Goal: Task Accomplishment & Management: Use online tool/utility

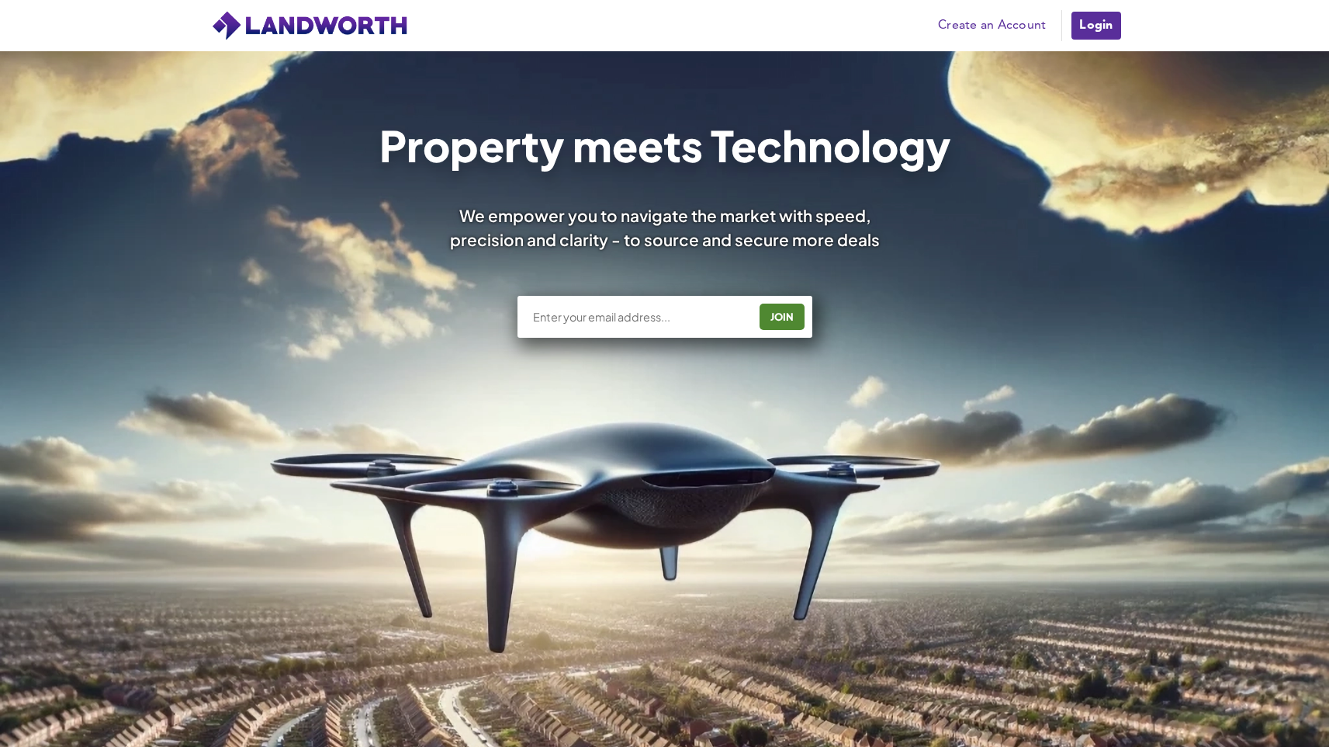
click at [1094, 11] on link "Login" at bounding box center [1096, 25] width 52 height 31
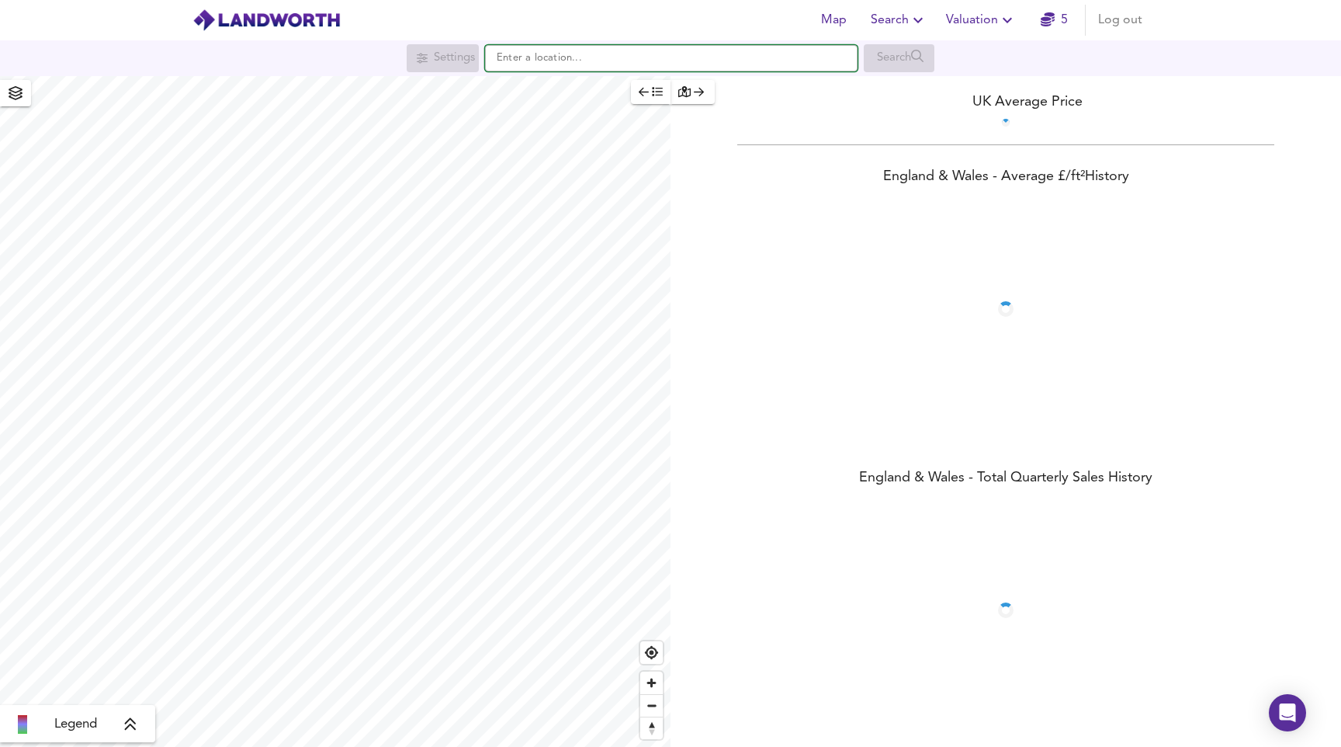
click at [584, 65] on input "text" at bounding box center [671, 58] width 372 height 26
paste input "[STREET_ADDRESS]"
type input "[STREET_ADDRESS]"
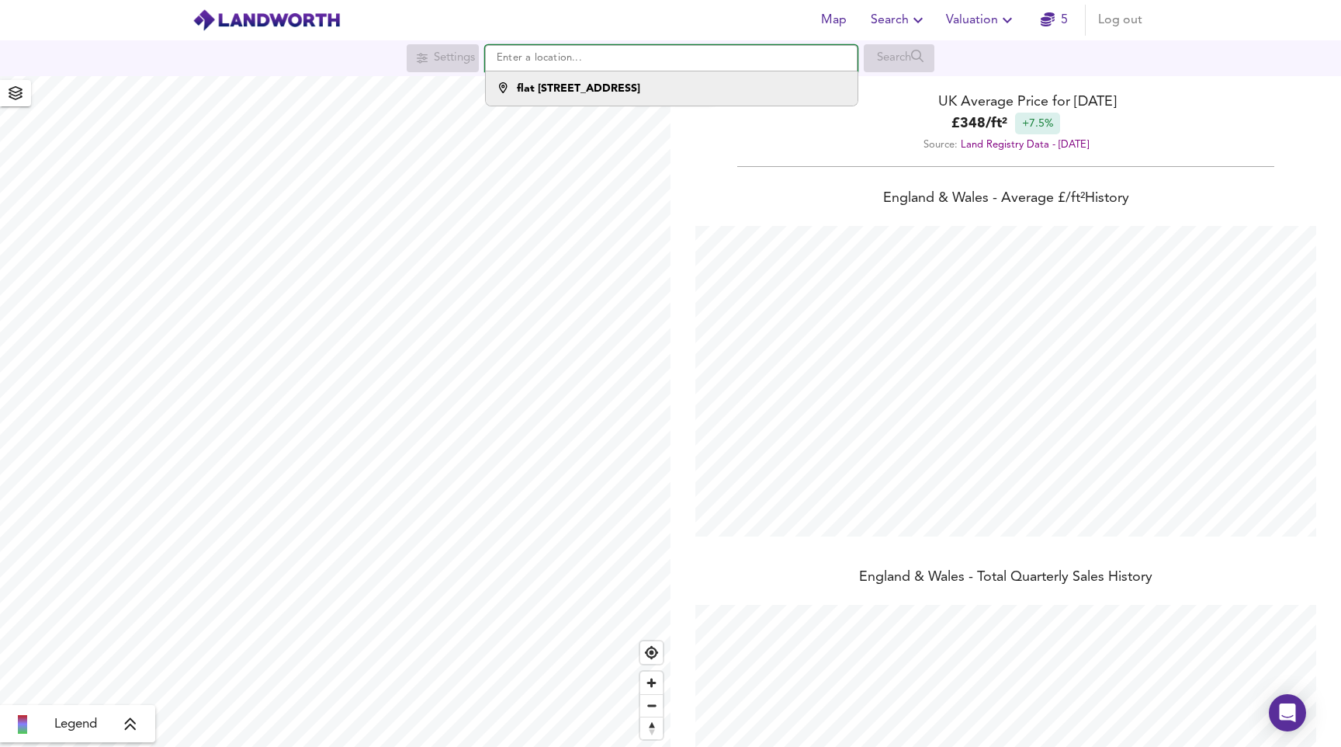
scroll to position [747, 1341]
click at [570, 84] on strong "flat 4, 128 Manor Park Road" at bounding box center [578, 88] width 123 height 11
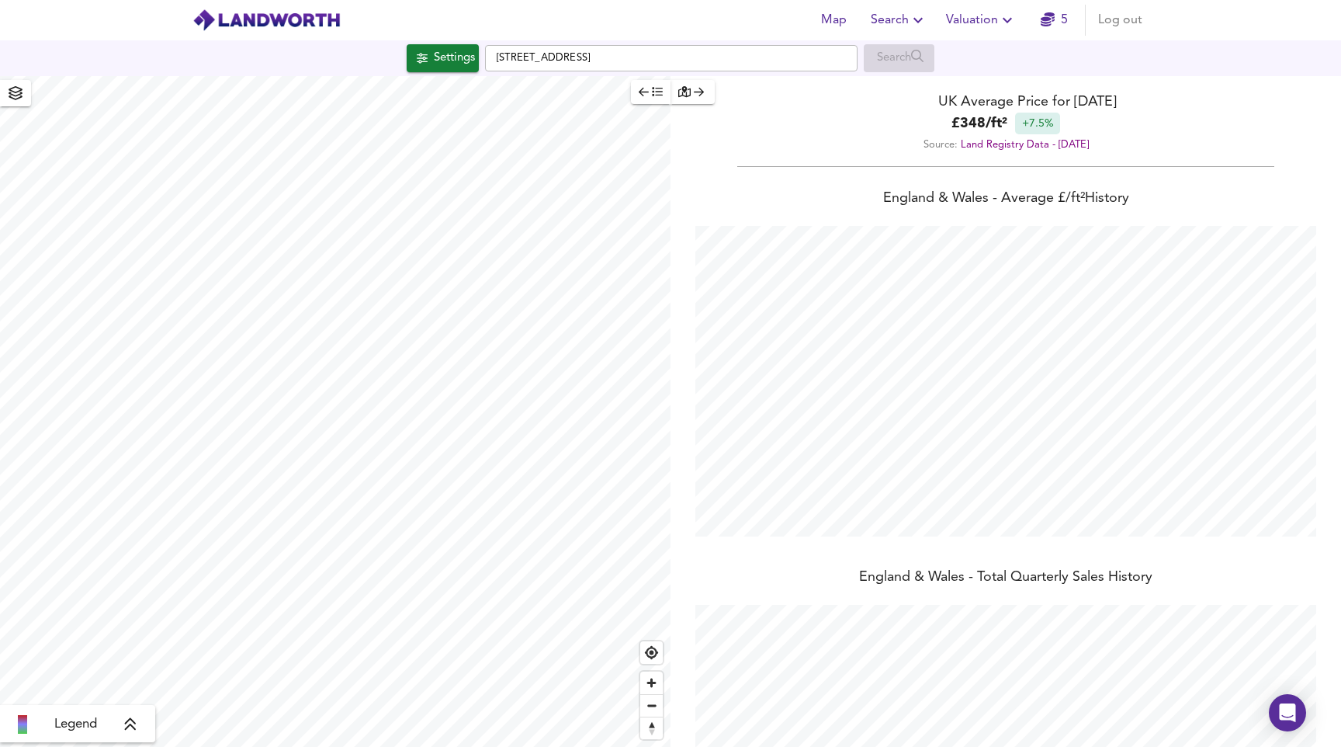
checkbox input "false"
checkbox input "true"
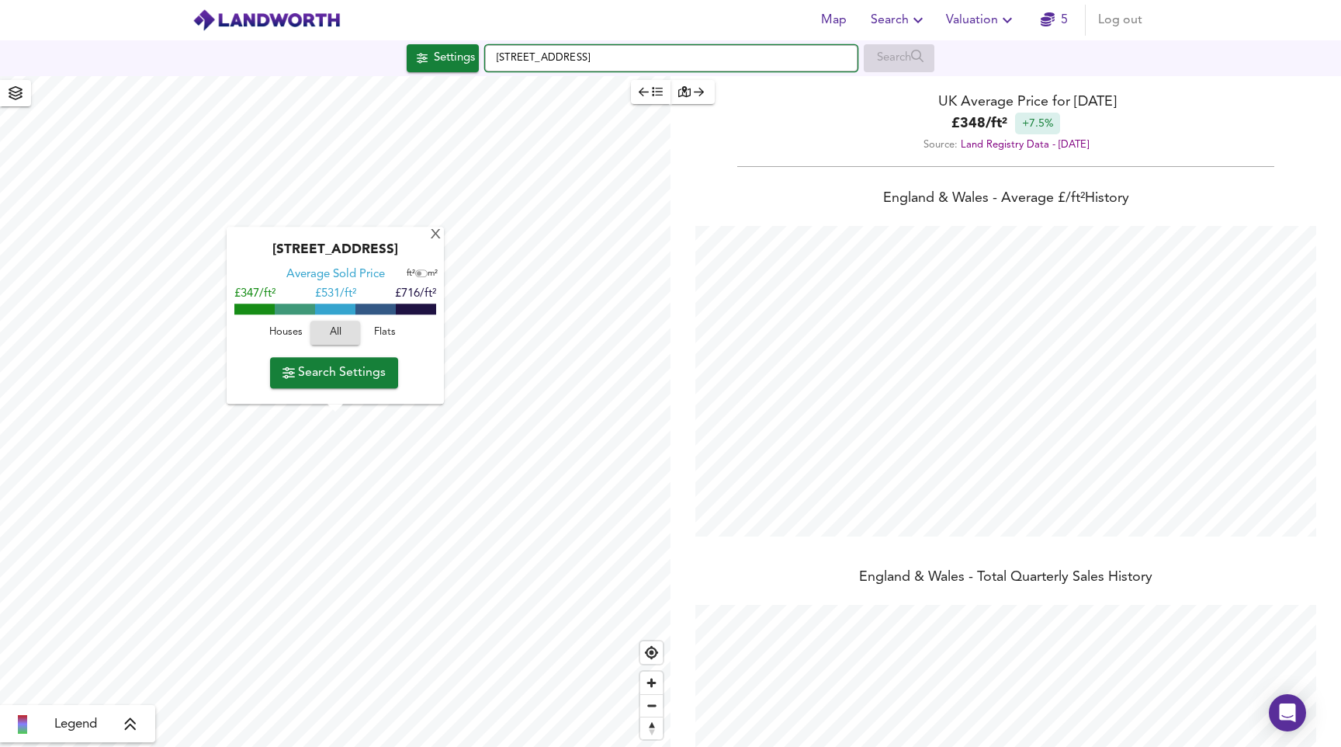
click at [578, 51] on input "Manor Park Road, NW10 4JP" at bounding box center [671, 58] width 372 height 26
click at [578, 50] on input "Manor Park Road, NW10 4JP" at bounding box center [671, 58] width 372 height 26
paste input "SW9 9DF"
type input "SW9 9DF"
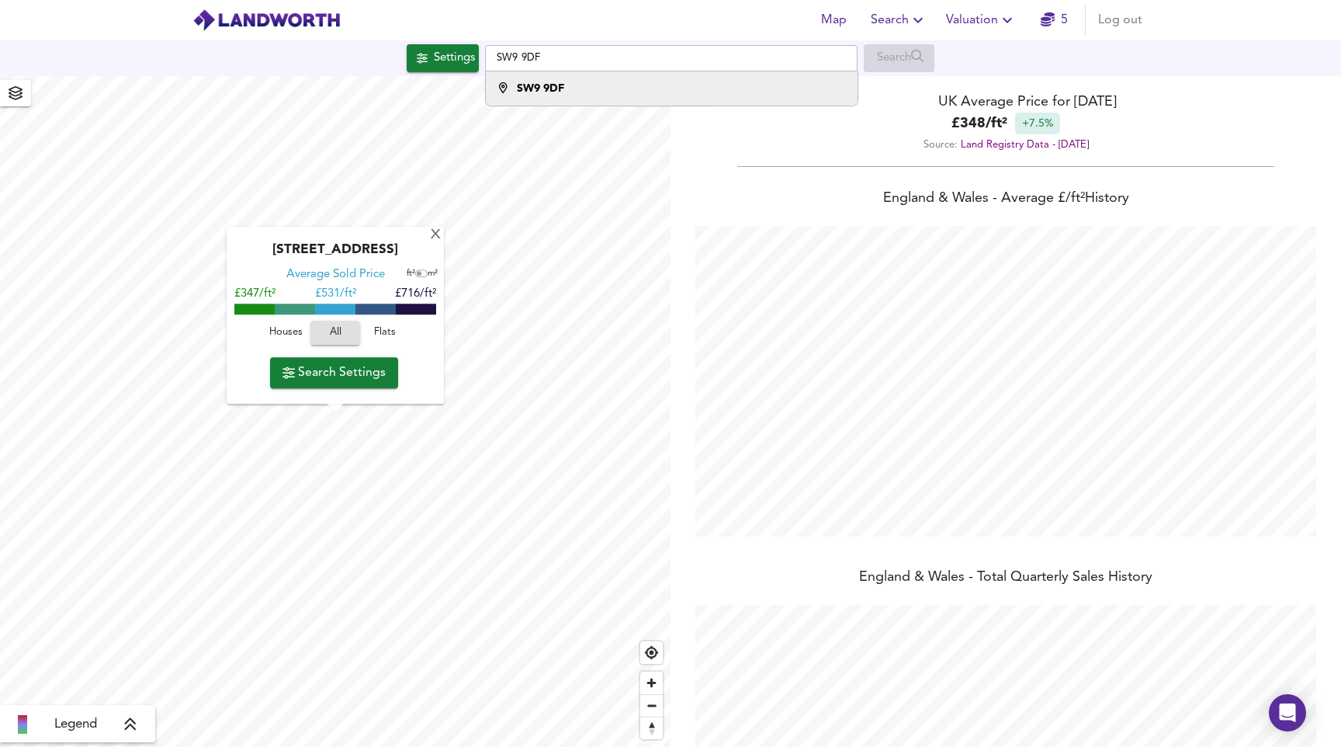
drag, startPoint x: 674, startPoint y: 86, endPoint x: 757, endPoint y: 81, distance: 83.2
click at [674, 85] on div "SW9 9DF" at bounding box center [668, 89] width 356 height 16
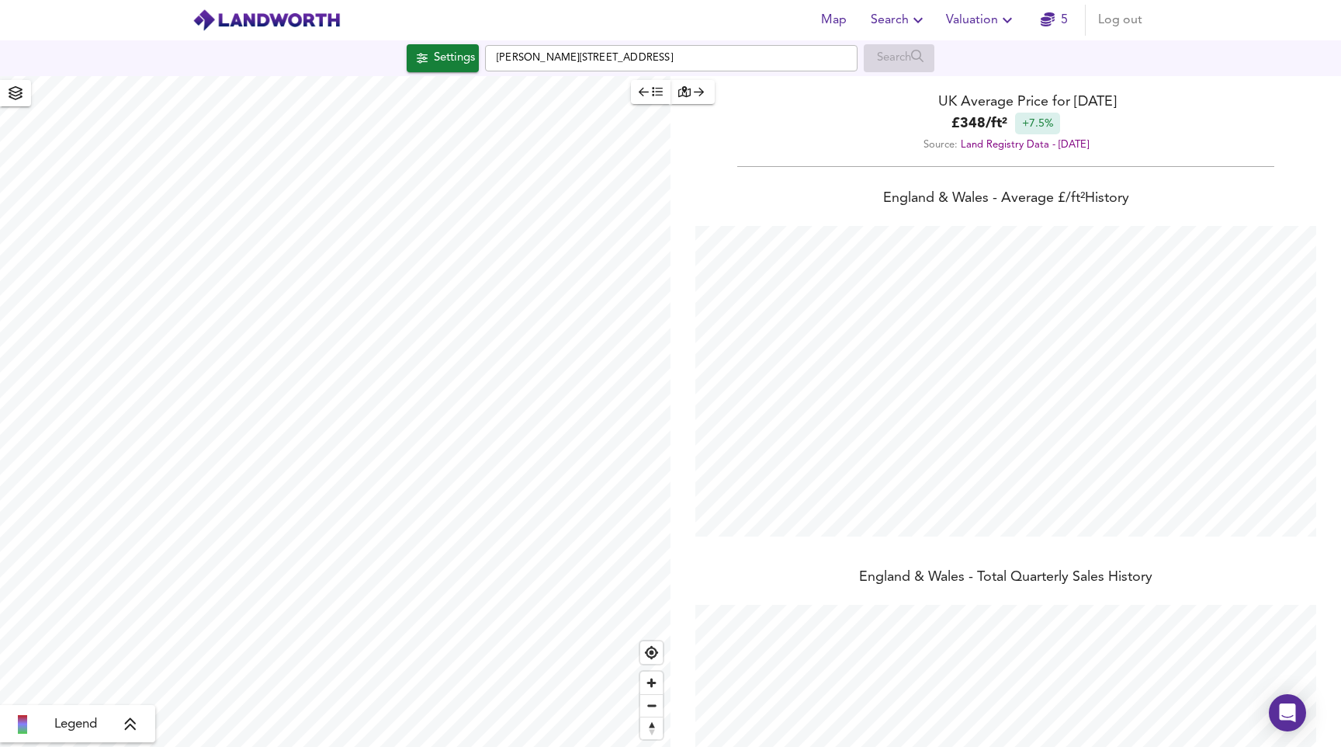
type input "201"
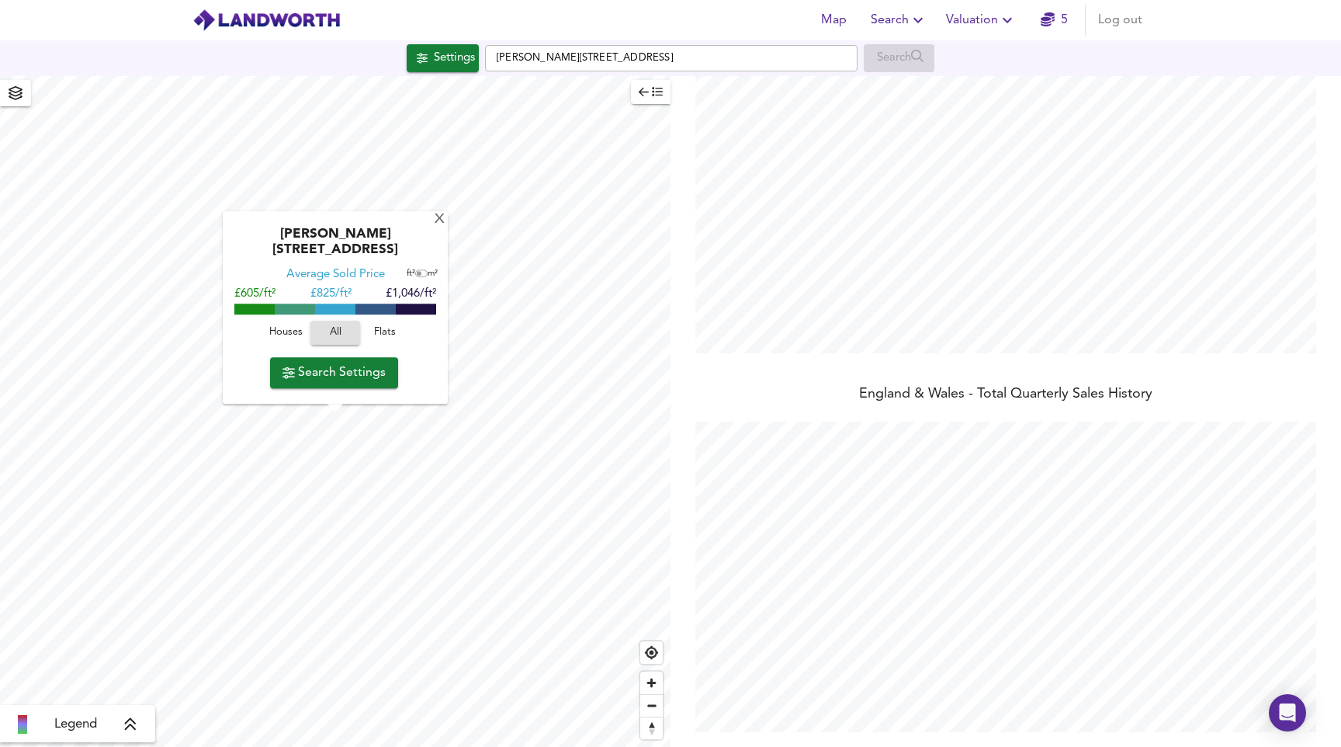
scroll to position [0, 0]
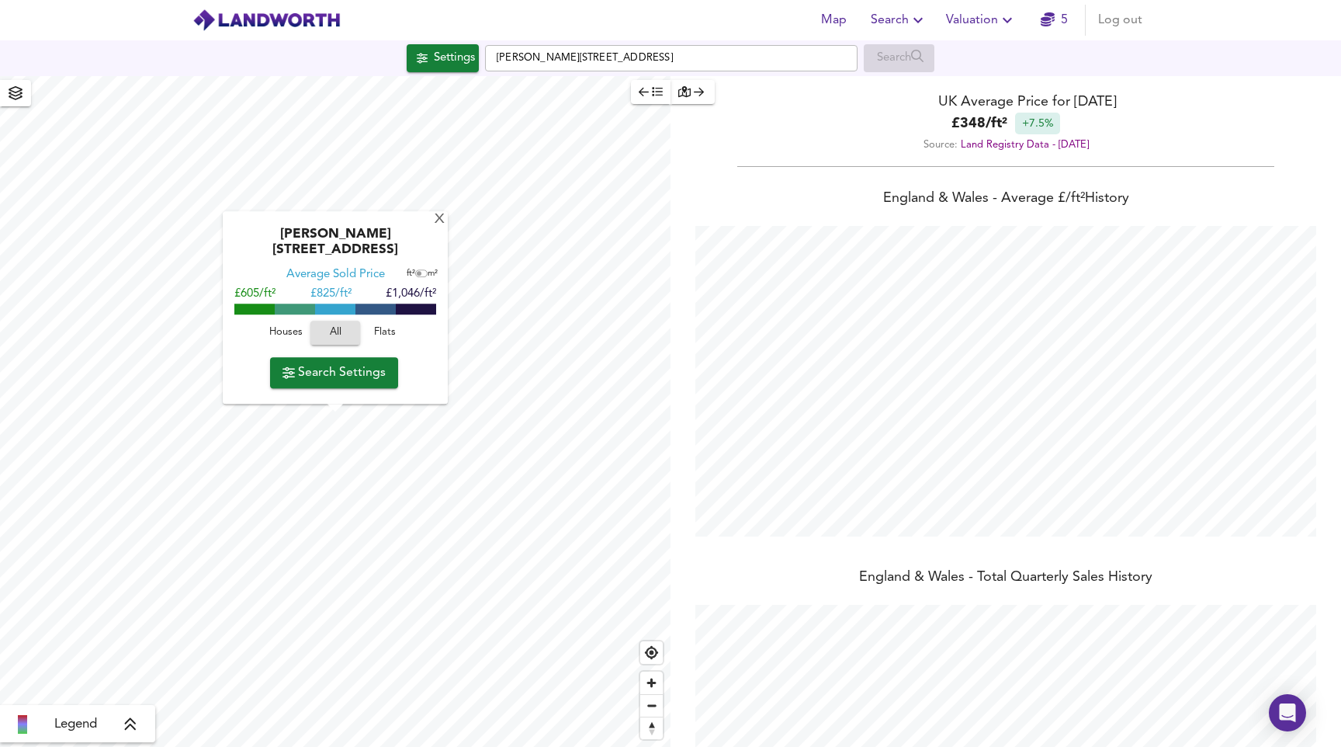
click at [971, 13] on span "Valuation" at bounding box center [981, 20] width 71 height 22
click at [973, 54] on li "New Valuation Report" at bounding box center [981, 56] width 185 height 28
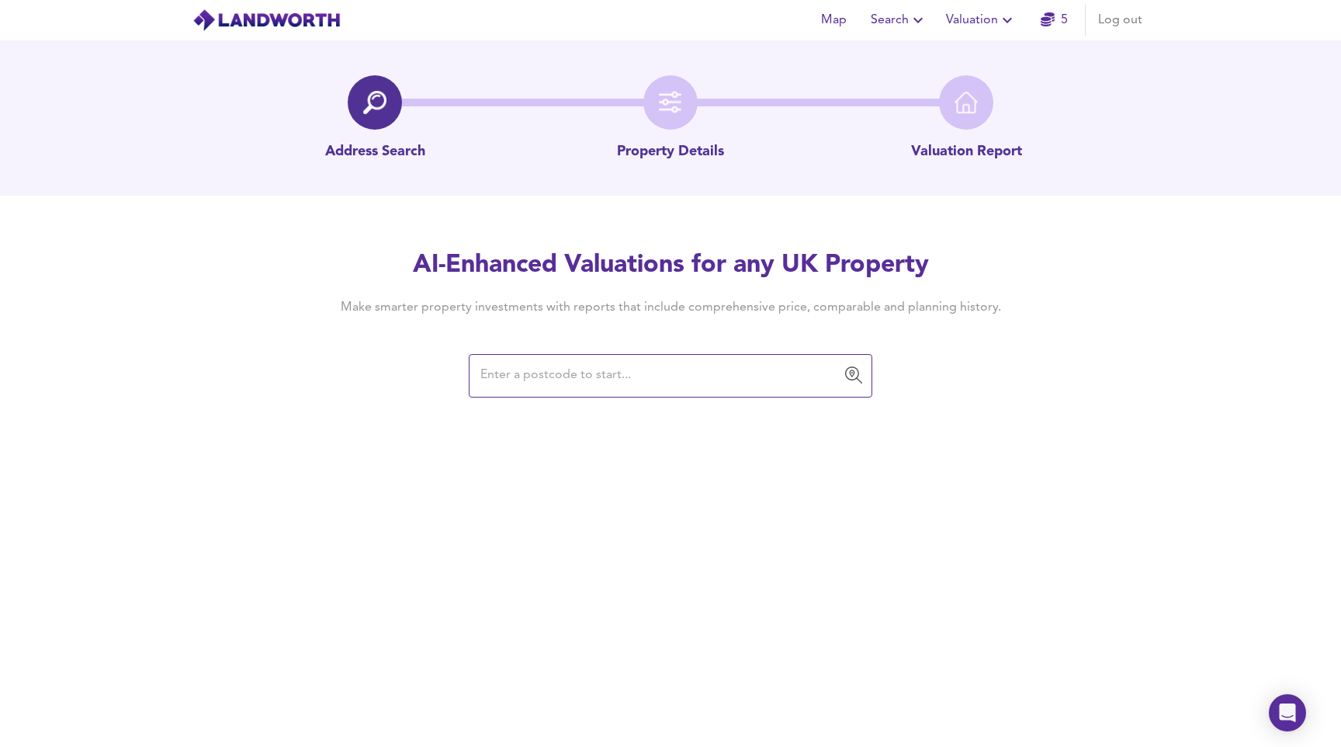
click at [594, 392] on div "​" at bounding box center [671, 375] width 404 height 43
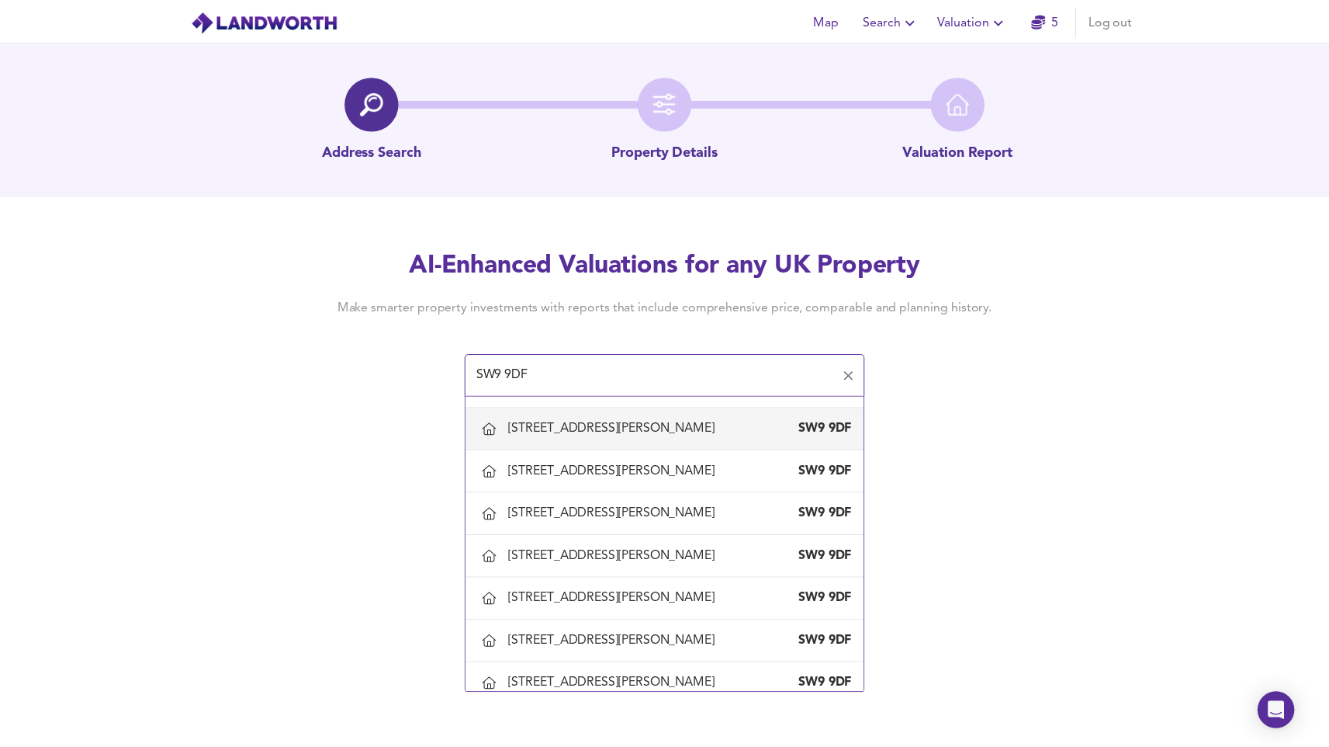
scroll to position [499, 0]
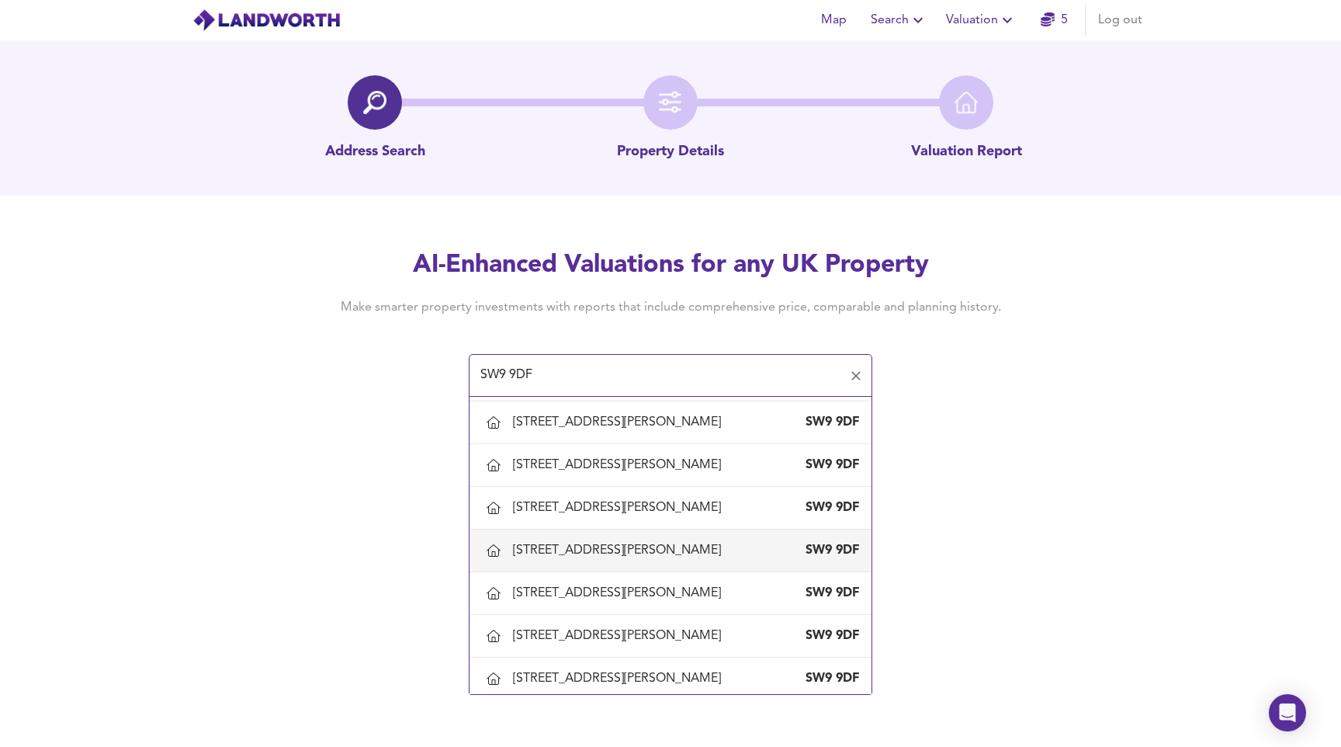
click at [635, 542] on div "17 Kay Road, London, Lambeth" at bounding box center [620, 550] width 214 height 17
type input "17 Kay Road, London, Lambeth"
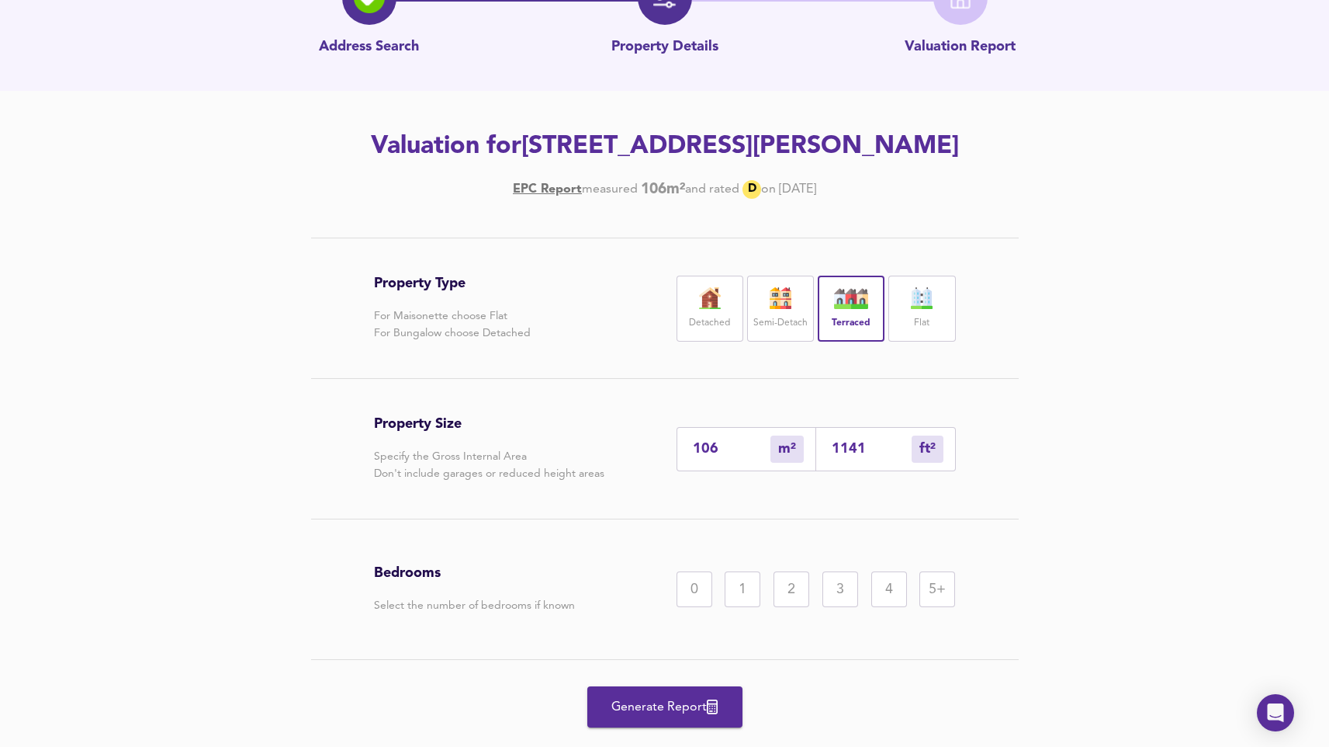
scroll to position [142, 0]
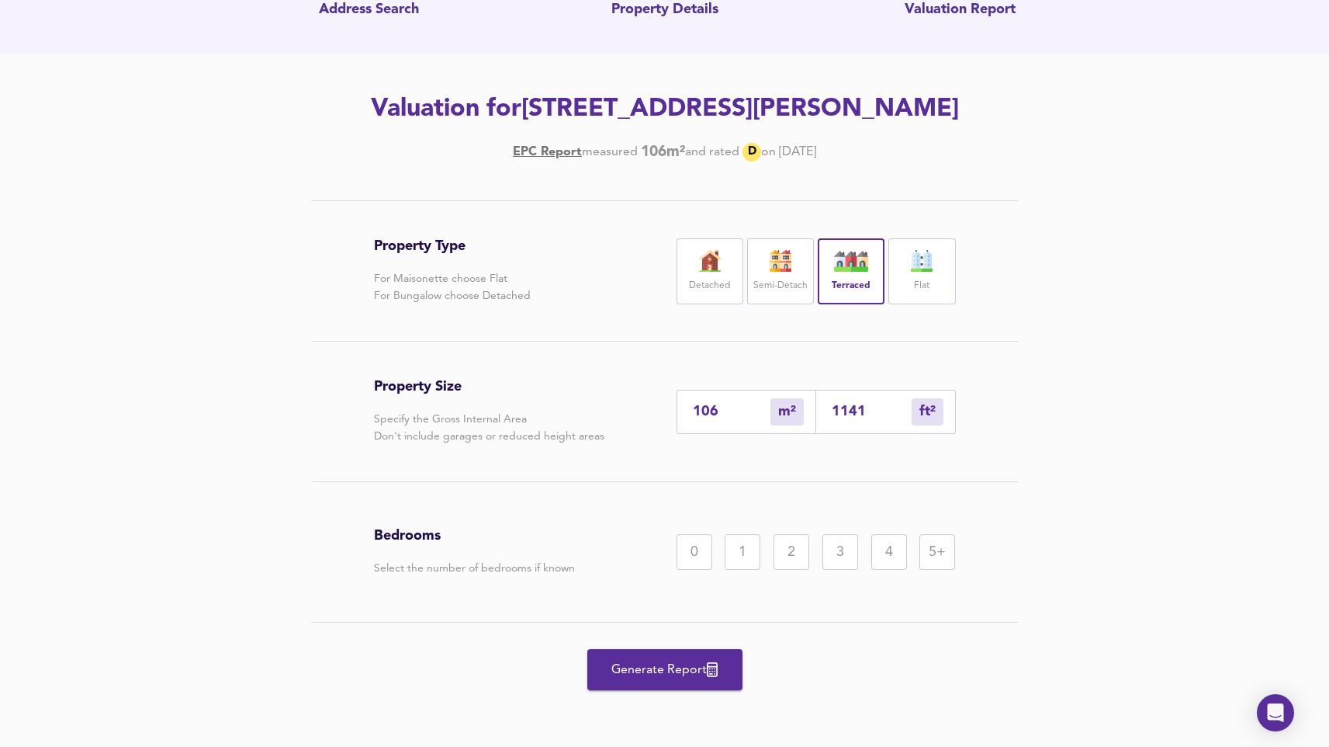
click at [850, 414] on input "1141" at bounding box center [872, 412] width 80 height 16
type input "0"
type input "1"
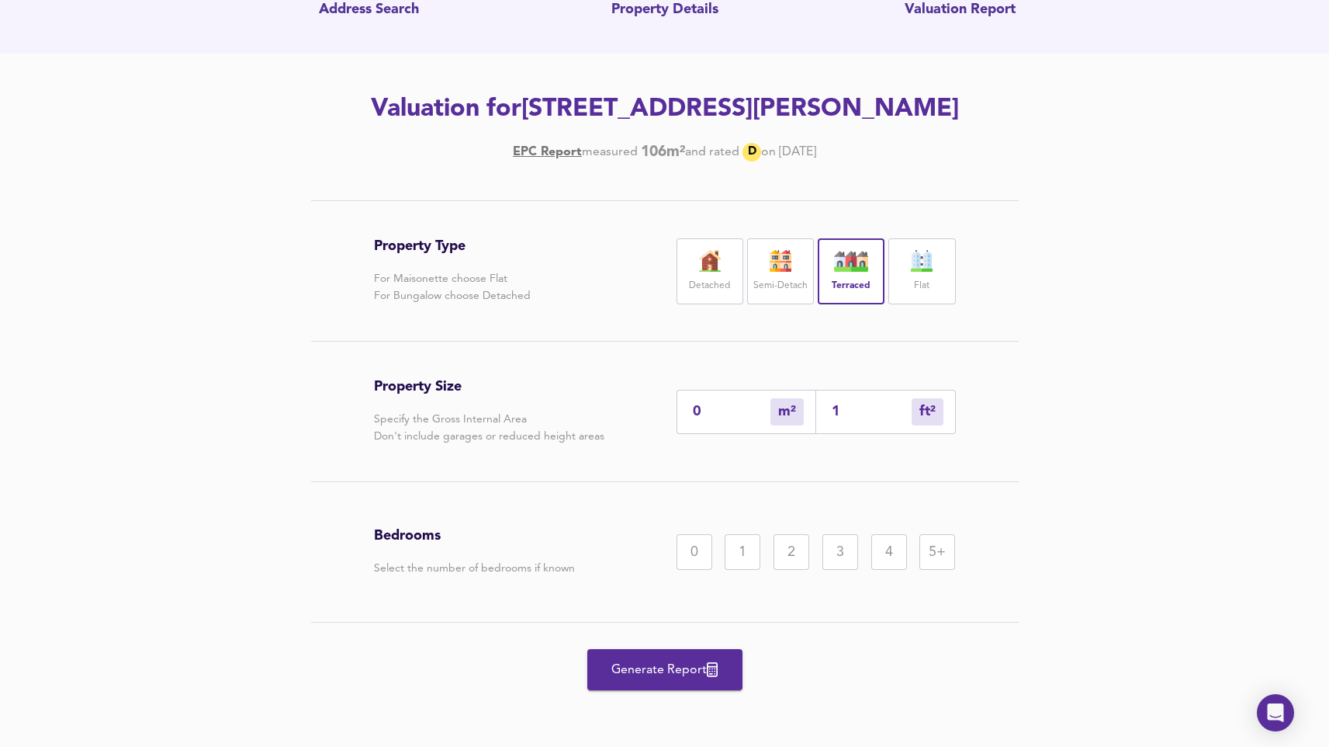
type input "12"
type input "129"
type input "120"
type input "1292"
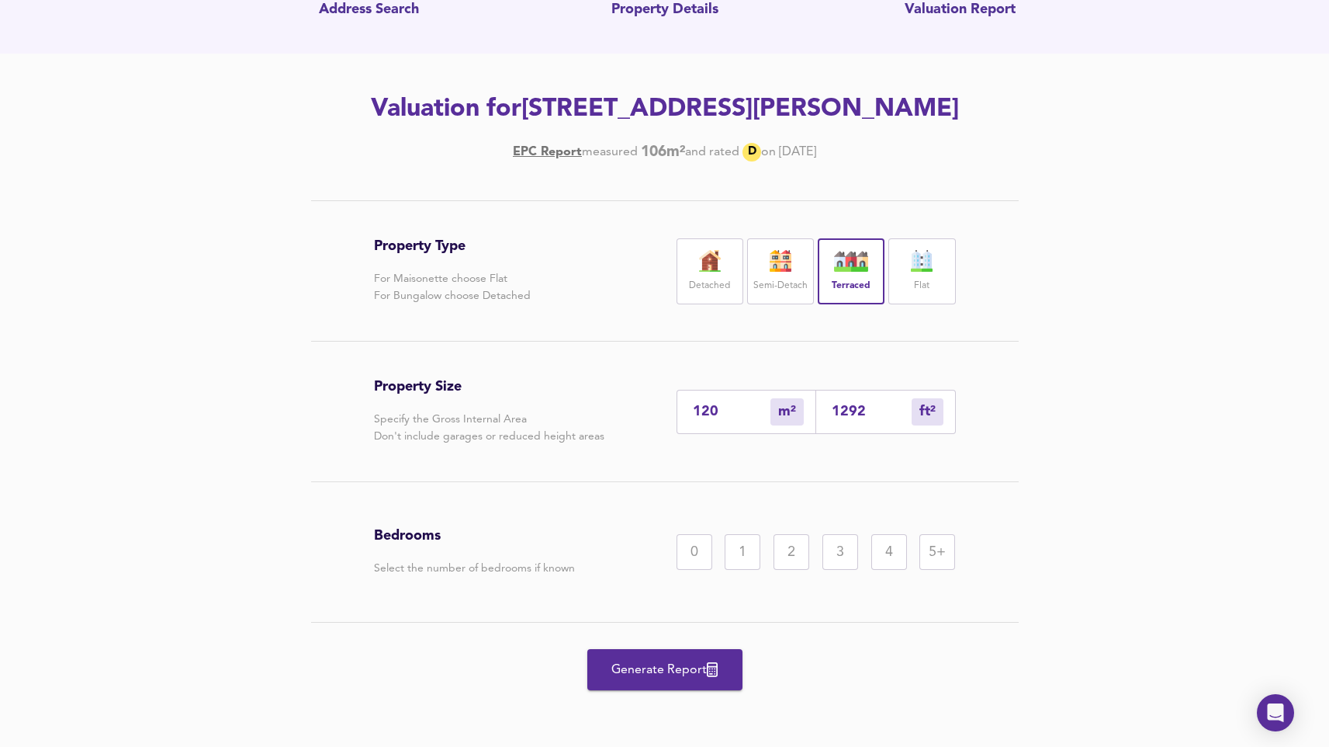
click at [780, 549] on div "2" at bounding box center [792, 552] width 36 height 36
click at [852, 556] on div "3" at bounding box center [841, 552] width 36 height 36
click at [675, 684] on button "Generate Report" at bounding box center [664, 669] width 155 height 41
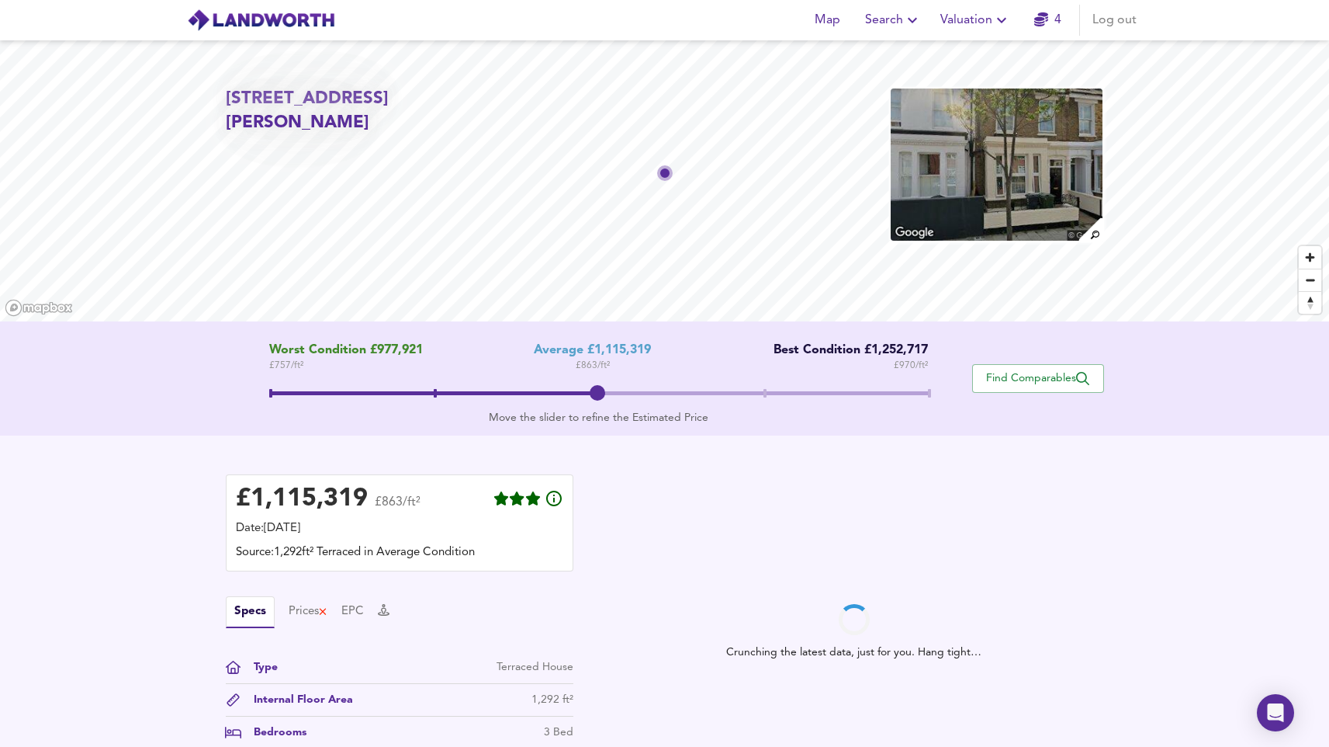
scroll to position [248, 0]
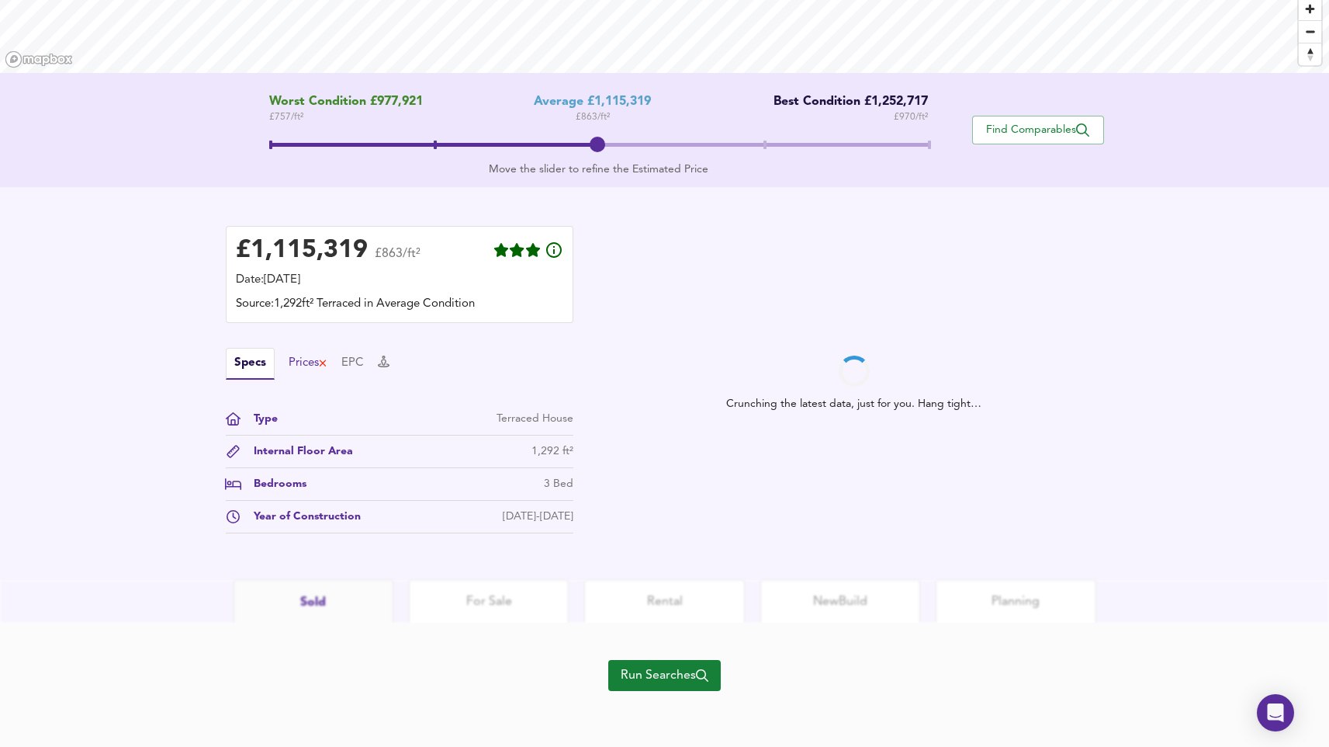
click at [310, 364] on div "Prices" at bounding box center [309, 363] width 40 height 17
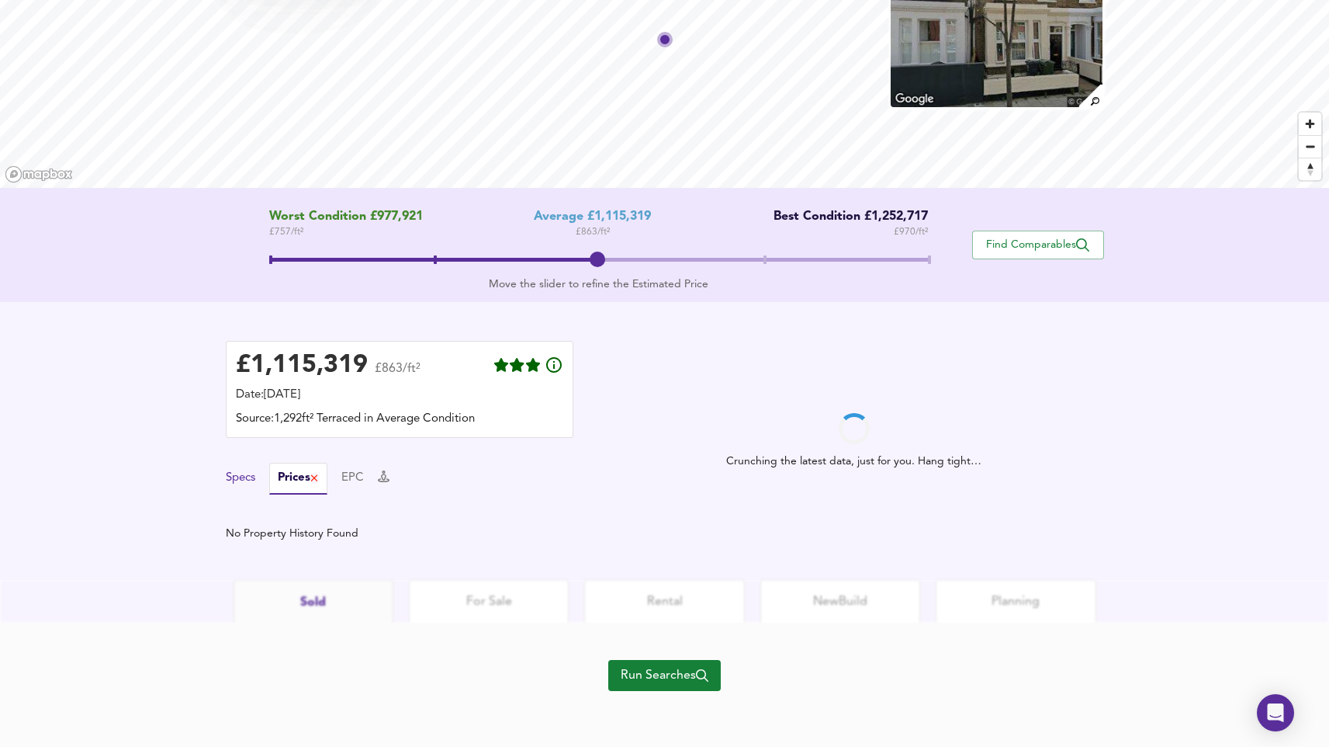
click at [245, 483] on button "Specs" at bounding box center [240, 477] width 29 height 17
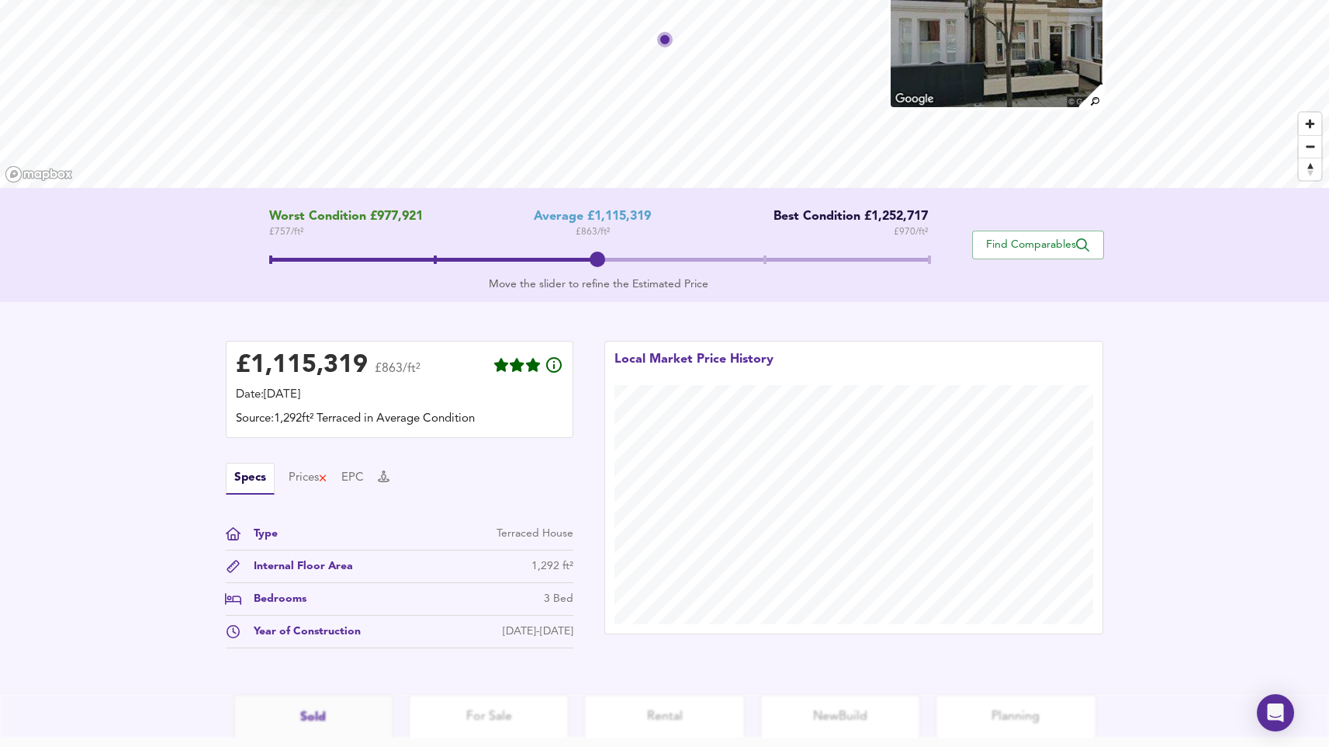
scroll to position [0, 0]
